Goal: Task Accomplishment & Management: Manage account settings

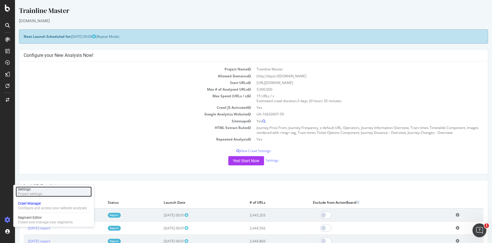
click at [62, 190] on div "Settings Project settings" at bounding box center [54, 191] width 76 height 10
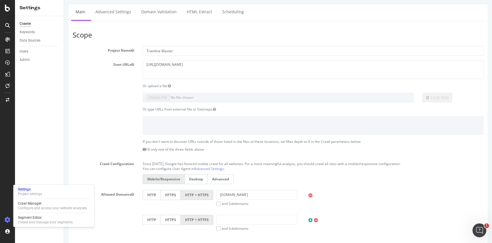
scroll to position [35, 0]
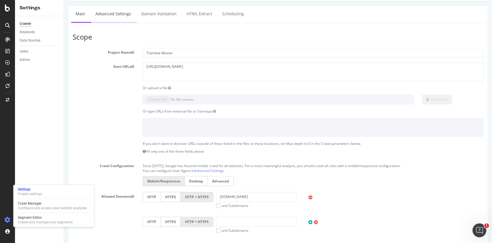
click at [118, 15] on link "Advanced Settings" at bounding box center [113, 14] width 44 height 16
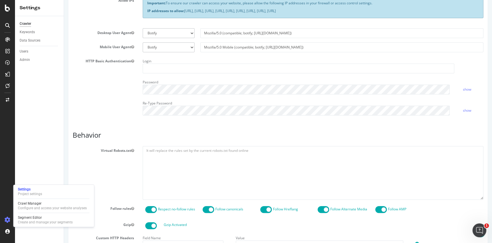
scroll to position [266, 0]
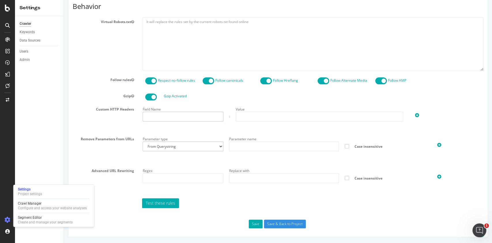
click at [177, 116] on input "text" at bounding box center [183, 116] width 81 height 10
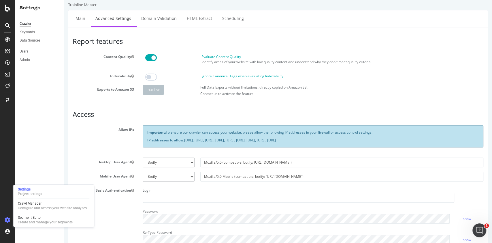
scroll to position [0, 0]
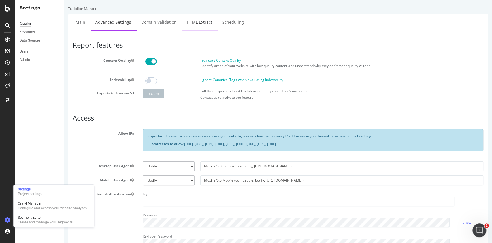
click at [194, 25] on link "HTML Extract" at bounding box center [199, 22] width 34 height 16
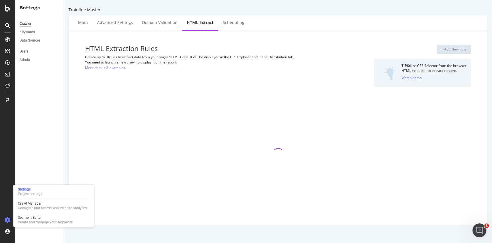
select select "list"
select select "exist"
select select "count"
select select "exist"
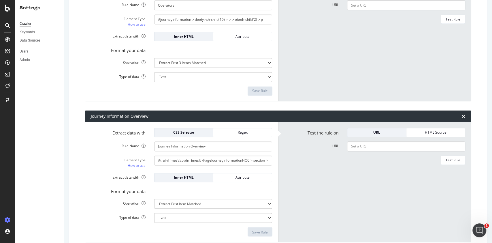
scroll to position [560, 0]
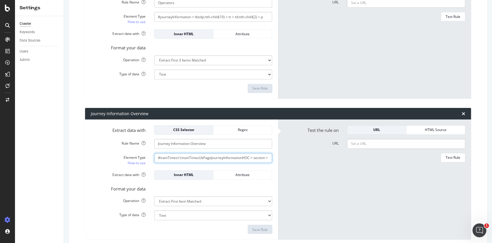
click at [190, 158] on input "#trainTimes\:\:trainTimesUkPageJourneyInformationHOC > section > div > div.head…" at bounding box center [213, 158] width 118 height 10
paste input "#journey-information-intro"
type input "#journey-information-intro"
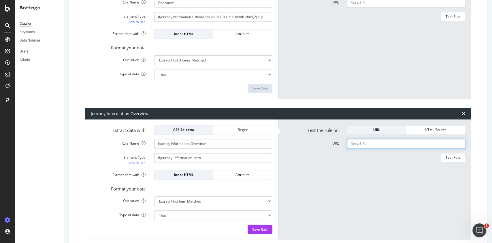
click at [351, 143] on input "URL" at bounding box center [406, 144] width 118 height 10
paste input "[URL][DOMAIN_NAME]"
click at [368, 169] on form "Test the rule on URL HTML Source URL [URL][DOMAIN_NAME] Test Rule" at bounding box center [374, 179] width 181 height 109
click at [456, 154] on button "Test Rule" at bounding box center [452, 157] width 24 height 9
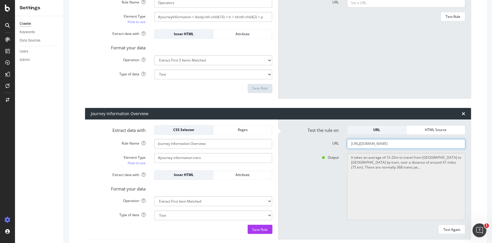
click at [364, 140] on input "[URL][DOMAIN_NAME]" at bounding box center [406, 144] width 118 height 10
paste input "en-us/train-times/[GEOGRAPHIC_DATA]-to-[GEOGRAPHIC_DATA]"
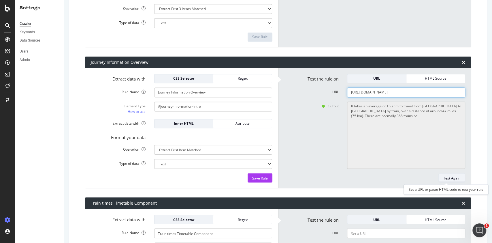
type input "[URL][DOMAIN_NAME]"
click at [443, 177] on div "Test Again" at bounding box center [451, 177] width 17 height 5
type textarea "It takes an average of 5h 19m to travel from [GEOGRAPHIC_DATA] to [GEOGRAPHIC_D…"
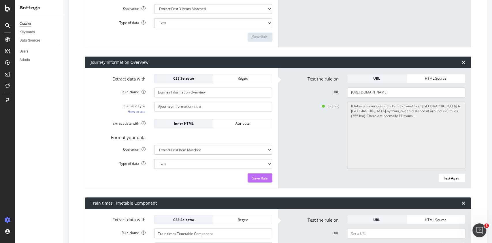
click at [260, 176] on div "Save Rule" at bounding box center [260, 177] width 16 height 5
